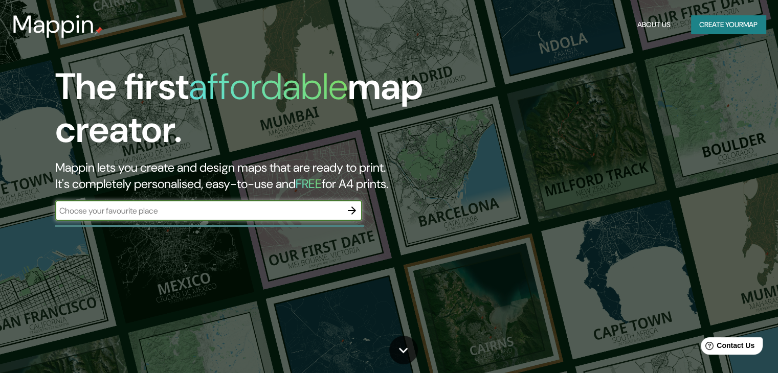
click at [702, 27] on button "Create your map" at bounding box center [728, 24] width 75 height 19
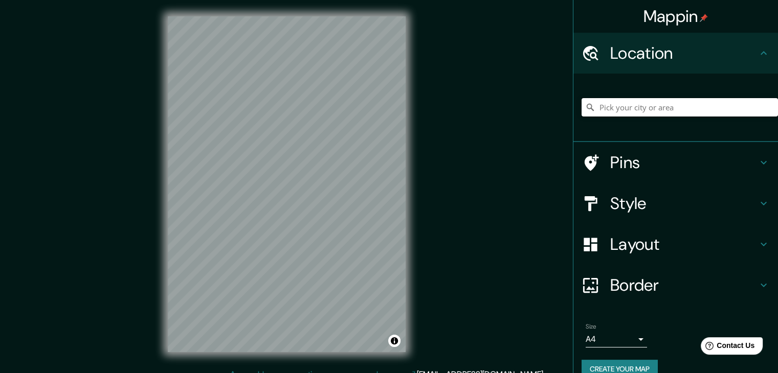
click at [606, 105] on input "Pick your city or area" at bounding box center [679, 107] width 196 height 18
type input "[GEOGRAPHIC_DATA], 43882 [GEOGRAPHIC_DATA], [GEOGRAPHIC_DATA], [GEOGRAPHIC_DATA]"
click at [765, 105] on icon "Clear" at bounding box center [769, 107] width 8 height 8
click at [735, 109] on input "Pick your city or area" at bounding box center [679, 107] width 196 height 18
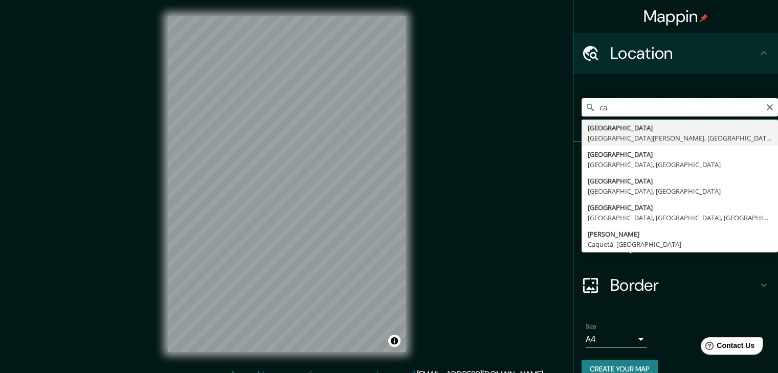
type input "c"
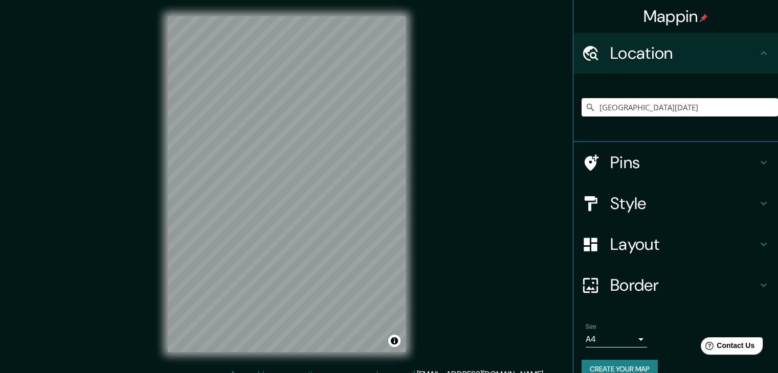
type input "[GEOGRAPHIC_DATA][DATE]"
click at [766, 109] on icon "Clear" at bounding box center [769, 107] width 6 height 6
click at [717, 111] on input "Pick your city or area" at bounding box center [679, 107] width 196 height 18
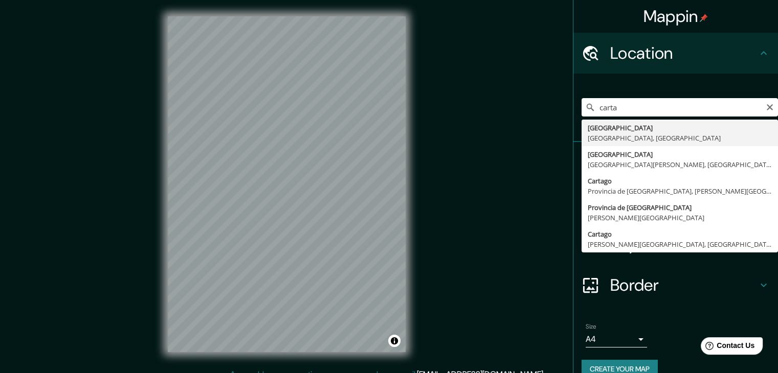
type input "[GEOGRAPHIC_DATA], [GEOGRAPHIC_DATA], [GEOGRAPHIC_DATA]"
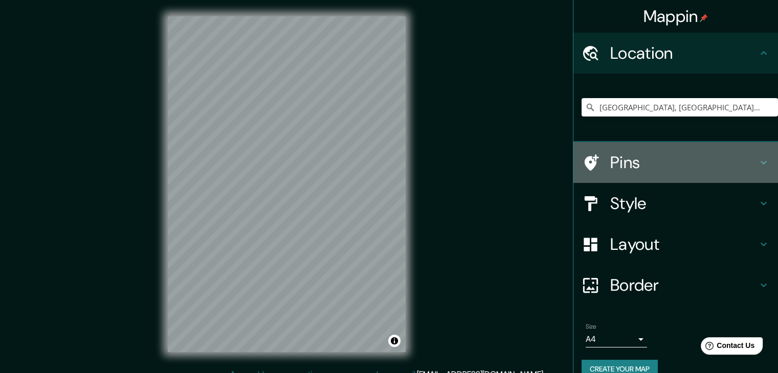
click at [629, 168] on h4 "Pins" at bounding box center [683, 162] width 147 height 20
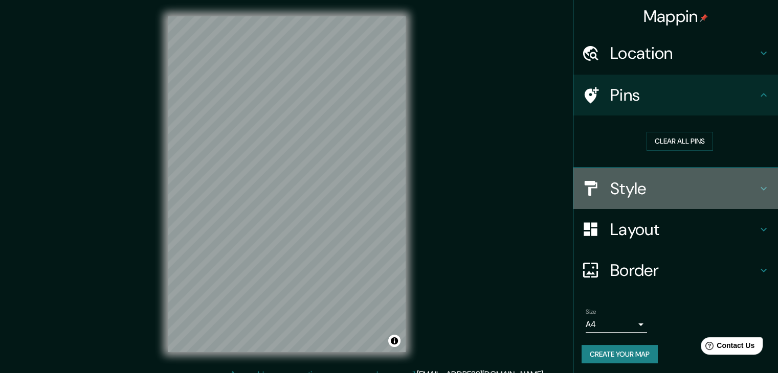
click at [660, 200] on div "Style" at bounding box center [675, 188] width 204 height 41
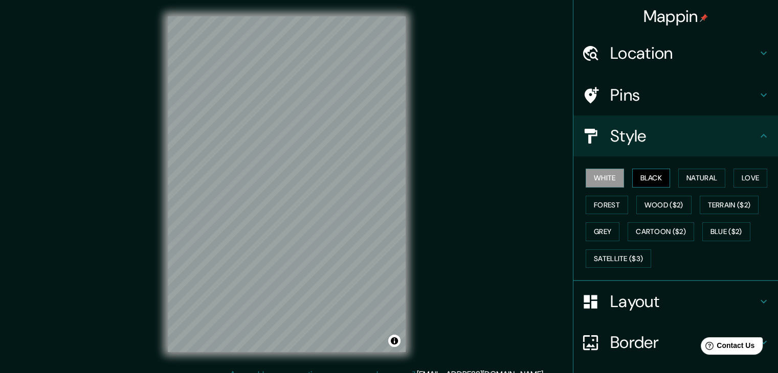
click at [647, 183] on button "Black" at bounding box center [651, 178] width 38 height 19
click at [687, 179] on button "Natural" at bounding box center [701, 178] width 47 height 19
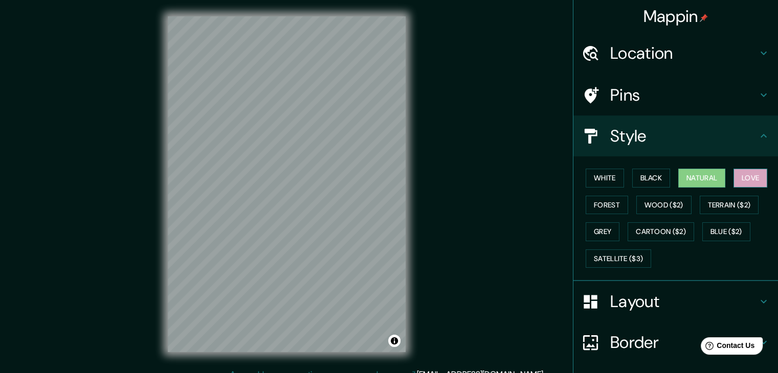
click at [752, 174] on button "Love" at bounding box center [750, 178] width 34 height 19
click at [613, 200] on button "Forest" at bounding box center [606, 205] width 42 height 19
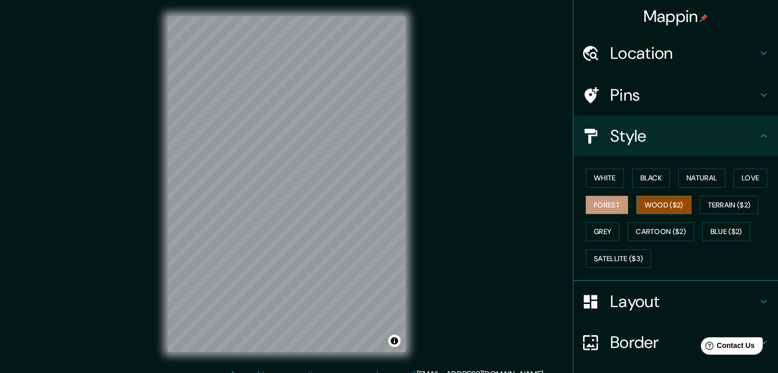
click at [637, 201] on button "Wood ($2)" at bounding box center [663, 205] width 55 height 19
click at [599, 202] on button "Forest" at bounding box center [606, 205] width 42 height 19
click at [699, 202] on button "Terrain ($2)" at bounding box center [728, 205] width 59 height 19
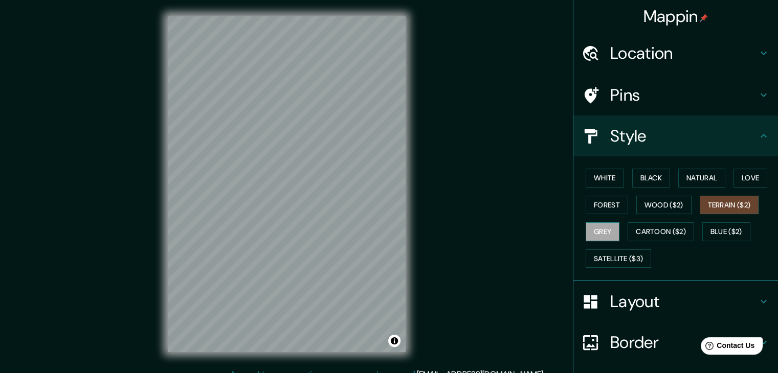
click at [595, 235] on button "Grey" at bounding box center [602, 231] width 34 height 19
click at [646, 226] on button "Cartoon ($2)" at bounding box center [660, 231] width 66 height 19
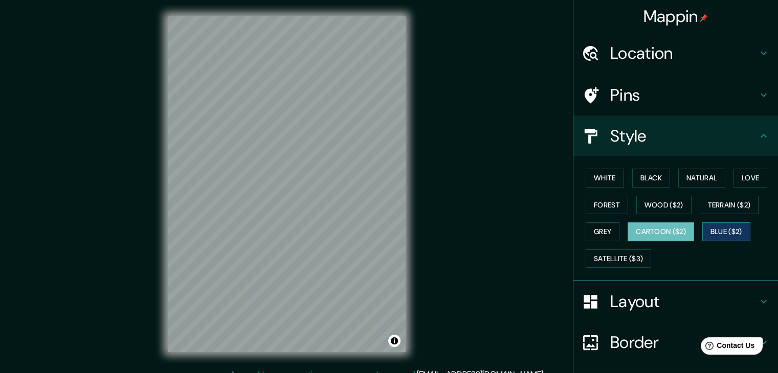
click at [730, 230] on button "Blue ($2)" at bounding box center [726, 231] width 48 height 19
click at [630, 258] on button "Satellite ($3)" at bounding box center [617, 258] width 65 height 19
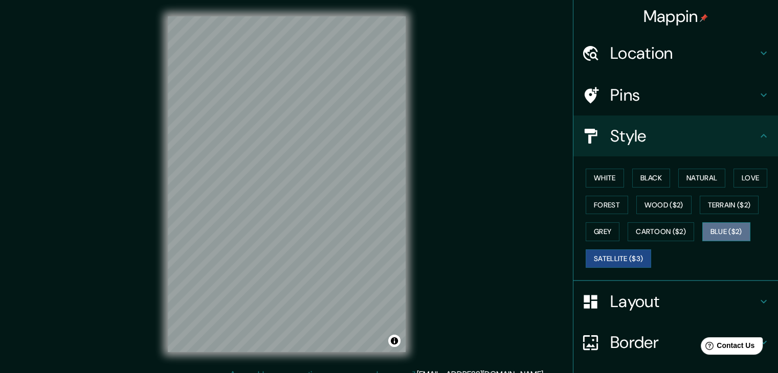
click at [718, 231] on button "Blue ($2)" at bounding box center [726, 231] width 48 height 19
click at [644, 56] on h4 "Location" at bounding box center [683, 53] width 147 height 20
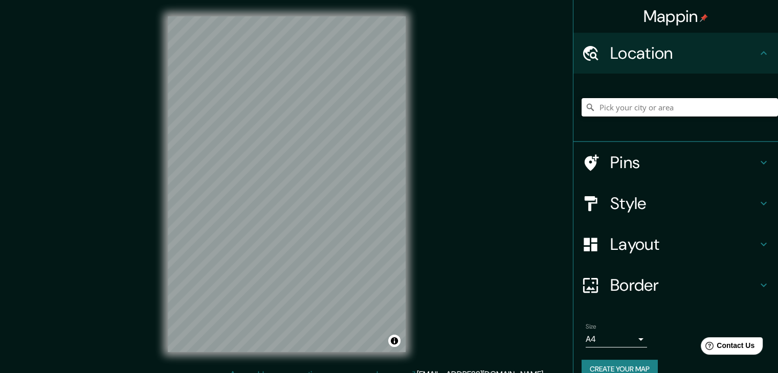
click at [643, 107] on input "Pick your city or area" at bounding box center [679, 107] width 196 height 18
type input "[GEOGRAPHIC_DATA], [GEOGRAPHIC_DATA], [GEOGRAPHIC_DATA]"
click at [642, 162] on h4 "Pins" at bounding box center [683, 162] width 147 height 20
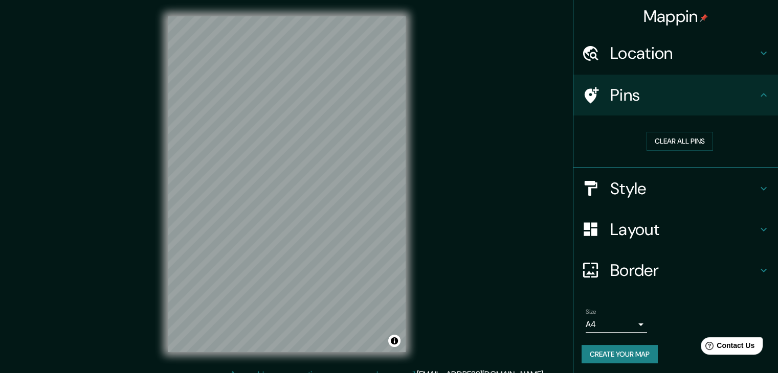
click at [646, 186] on h4 "Style" at bounding box center [683, 188] width 147 height 20
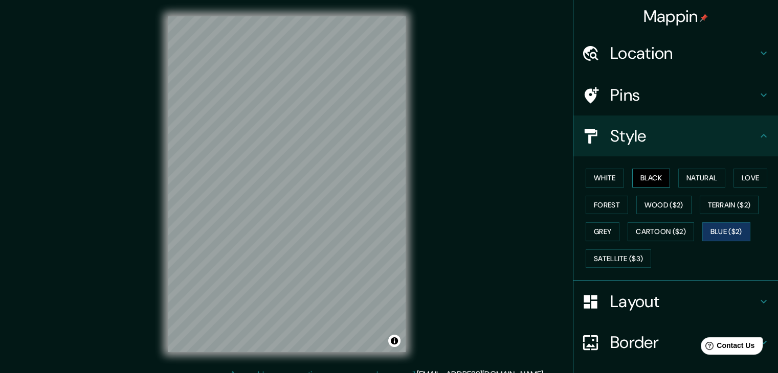
click at [641, 184] on button "Black" at bounding box center [651, 178] width 38 height 19
click at [678, 179] on button "Natural" at bounding box center [701, 178] width 47 height 19
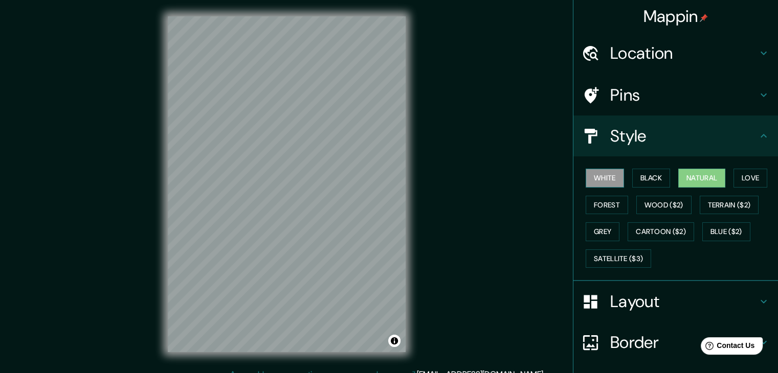
click at [590, 176] on button "White" at bounding box center [604, 178] width 38 height 19
click at [640, 182] on button "Black" at bounding box center [651, 178] width 38 height 19
click at [605, 176] on button "White" at bounding box center [604, 178] width 38 height 19
